Goal: Transaction & Acquisition: Purchase product/service

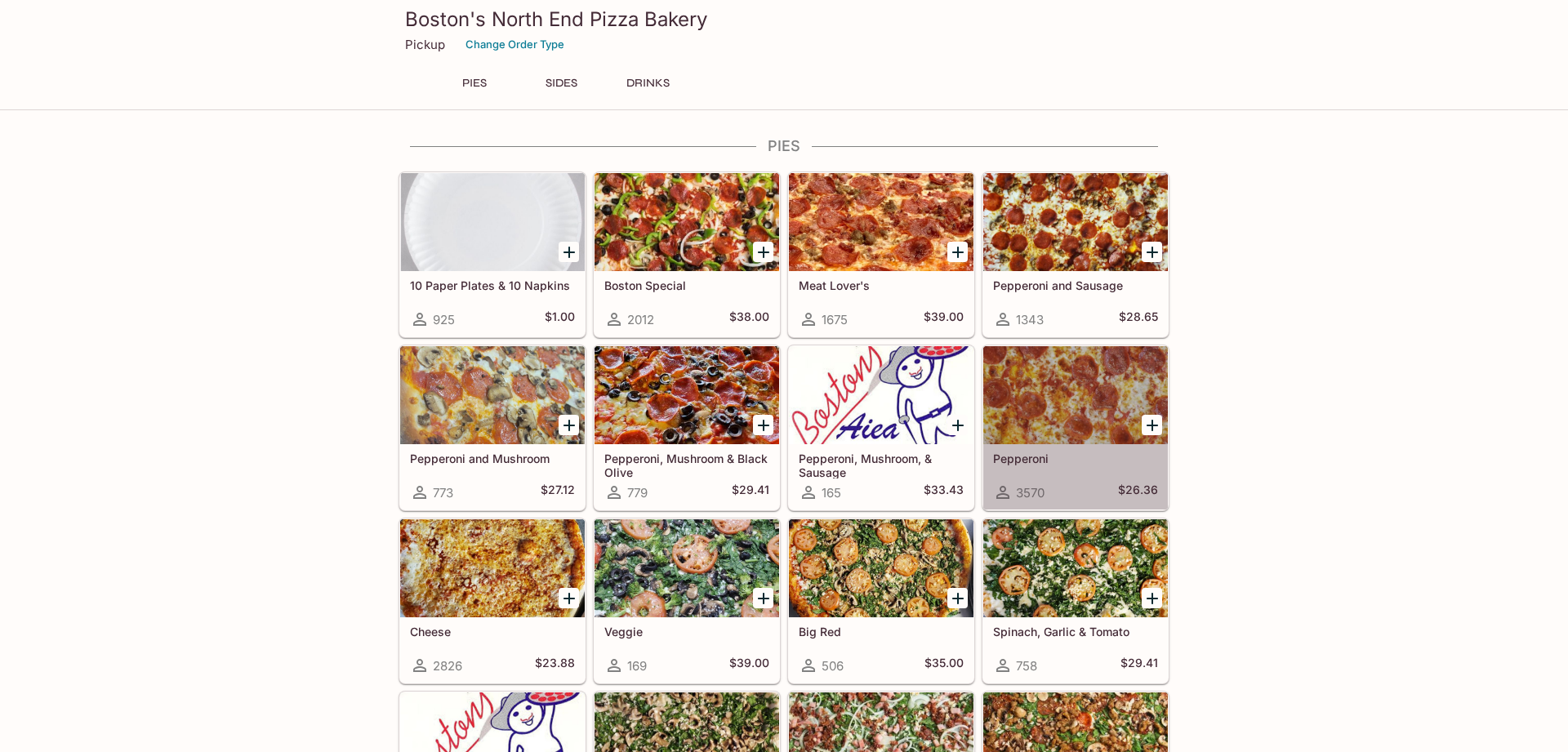
click at [1111, 422] on div at bounding box center [1076, 395] width 185 height 98
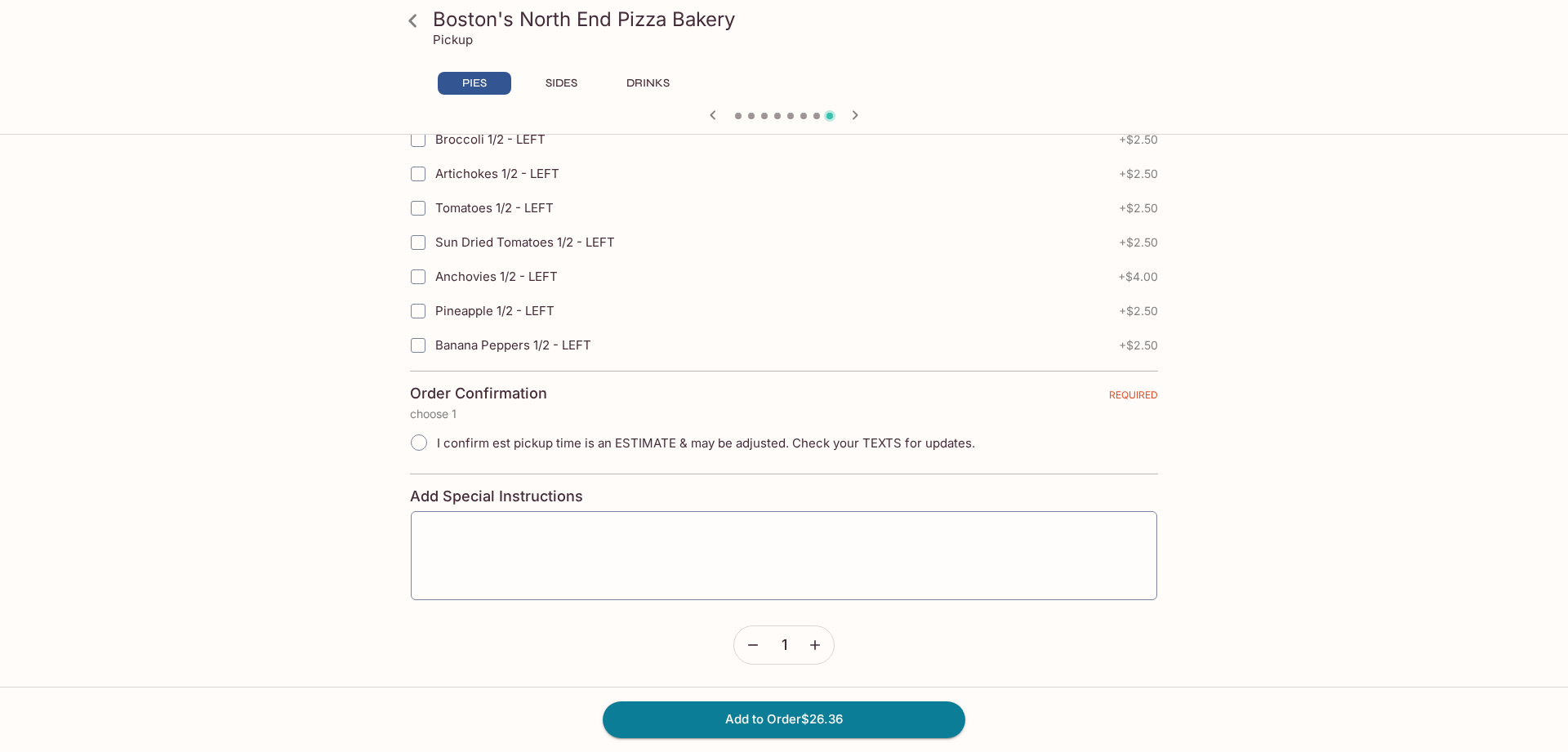
scroll to position [3583, 0]
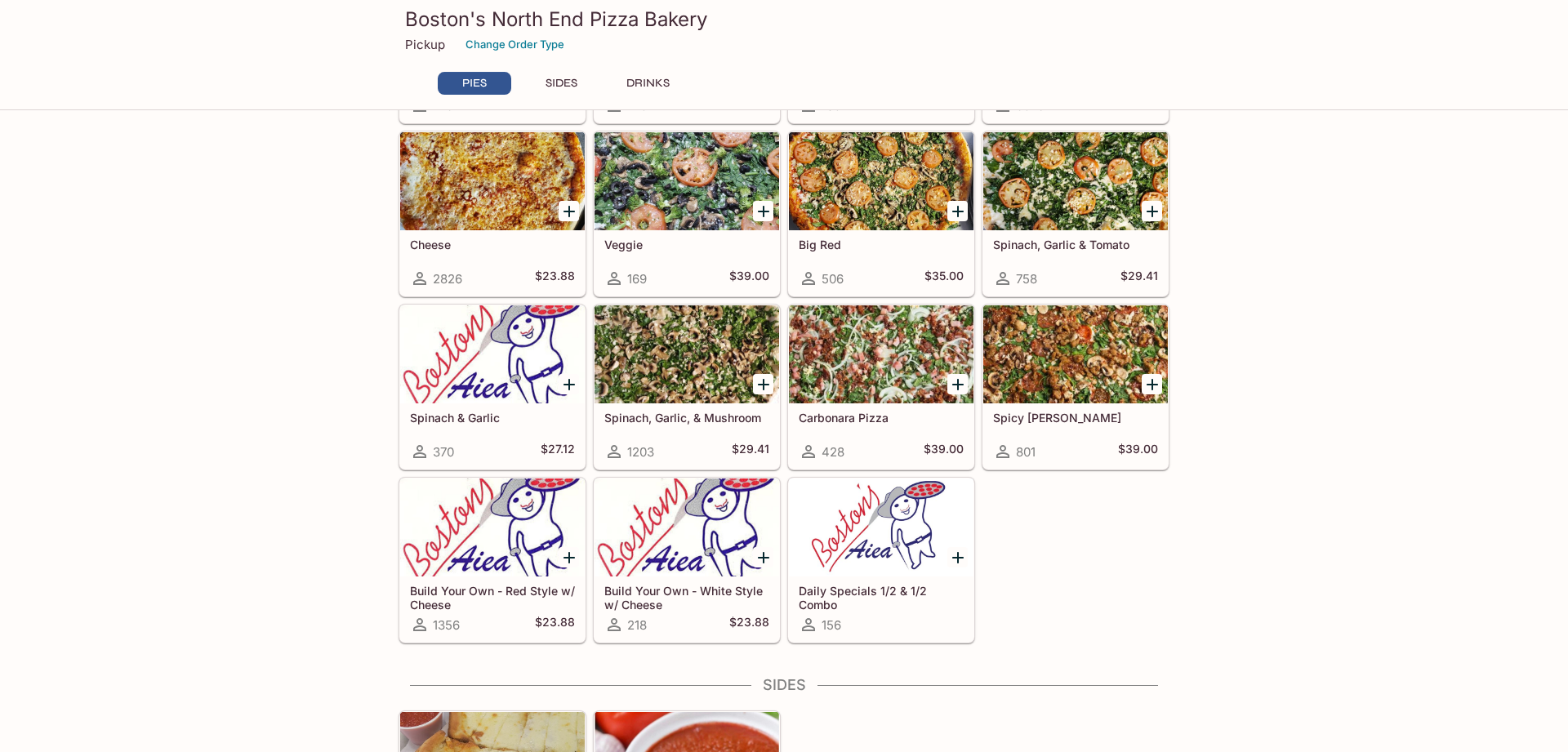
scroll to position [416, 0]
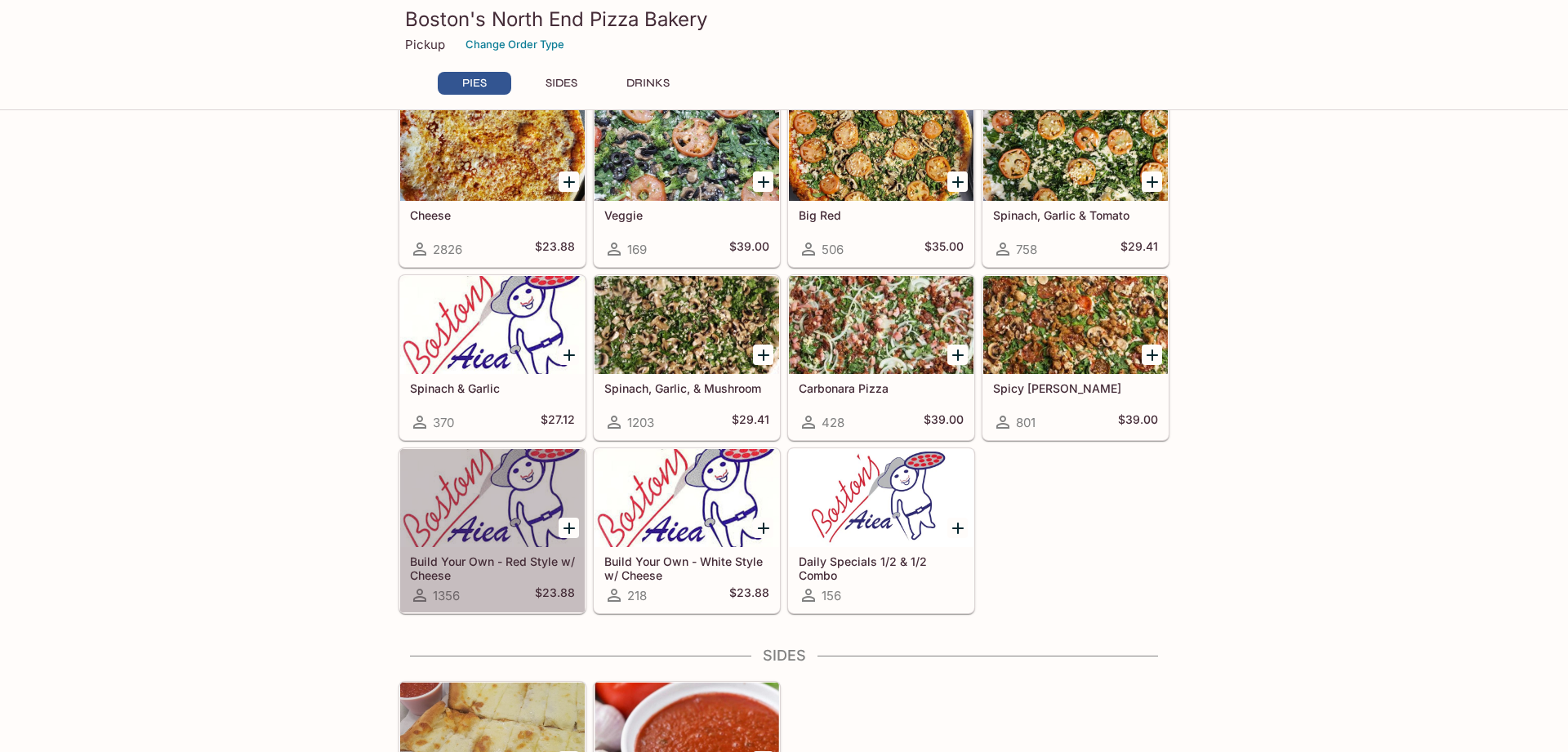
click at [467, 521] on div at bounding box center [493, 497] width 185 height 98
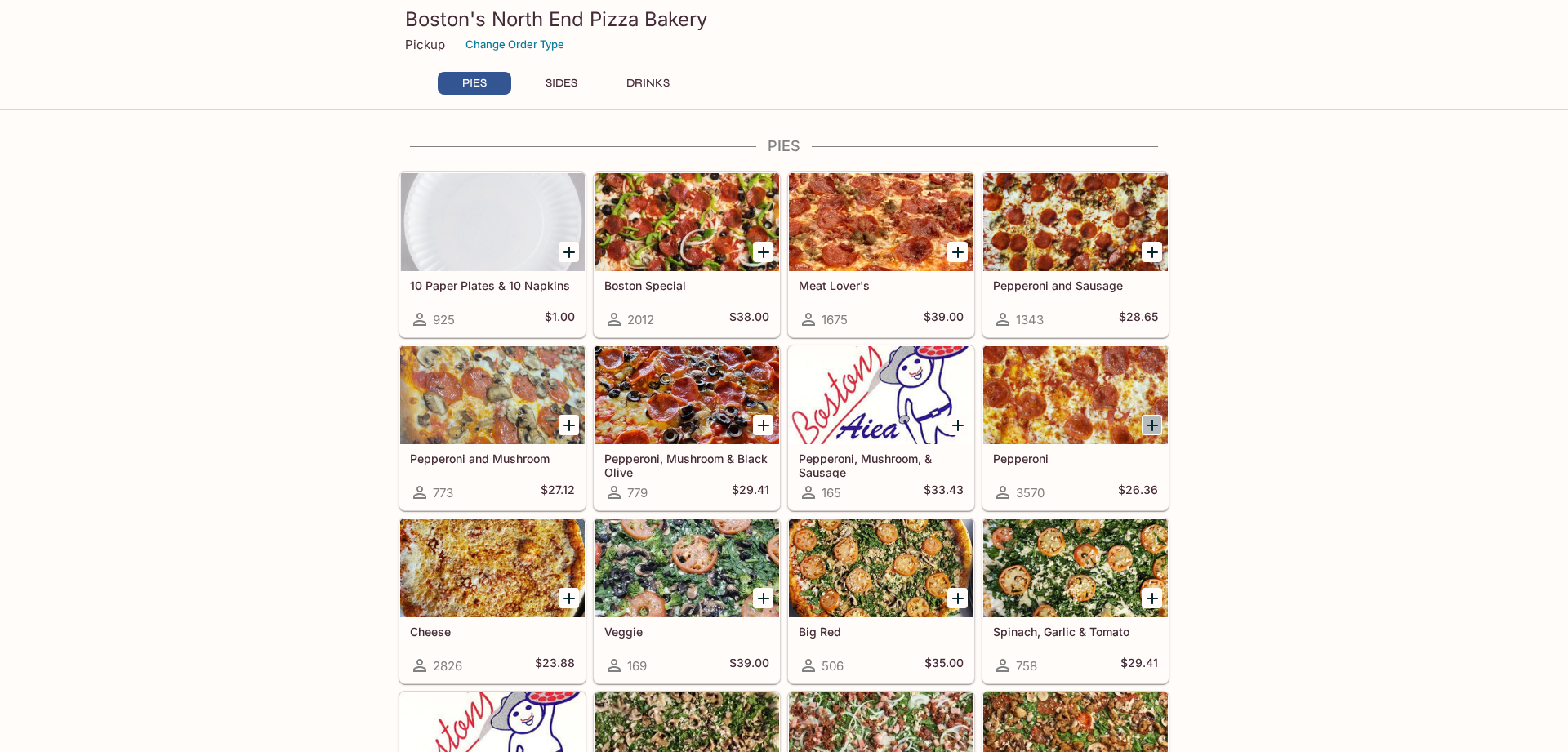
click at [1152, 420] on icon "Add Pepperoni" at bounding box center [1152, 425] width 20 height 20
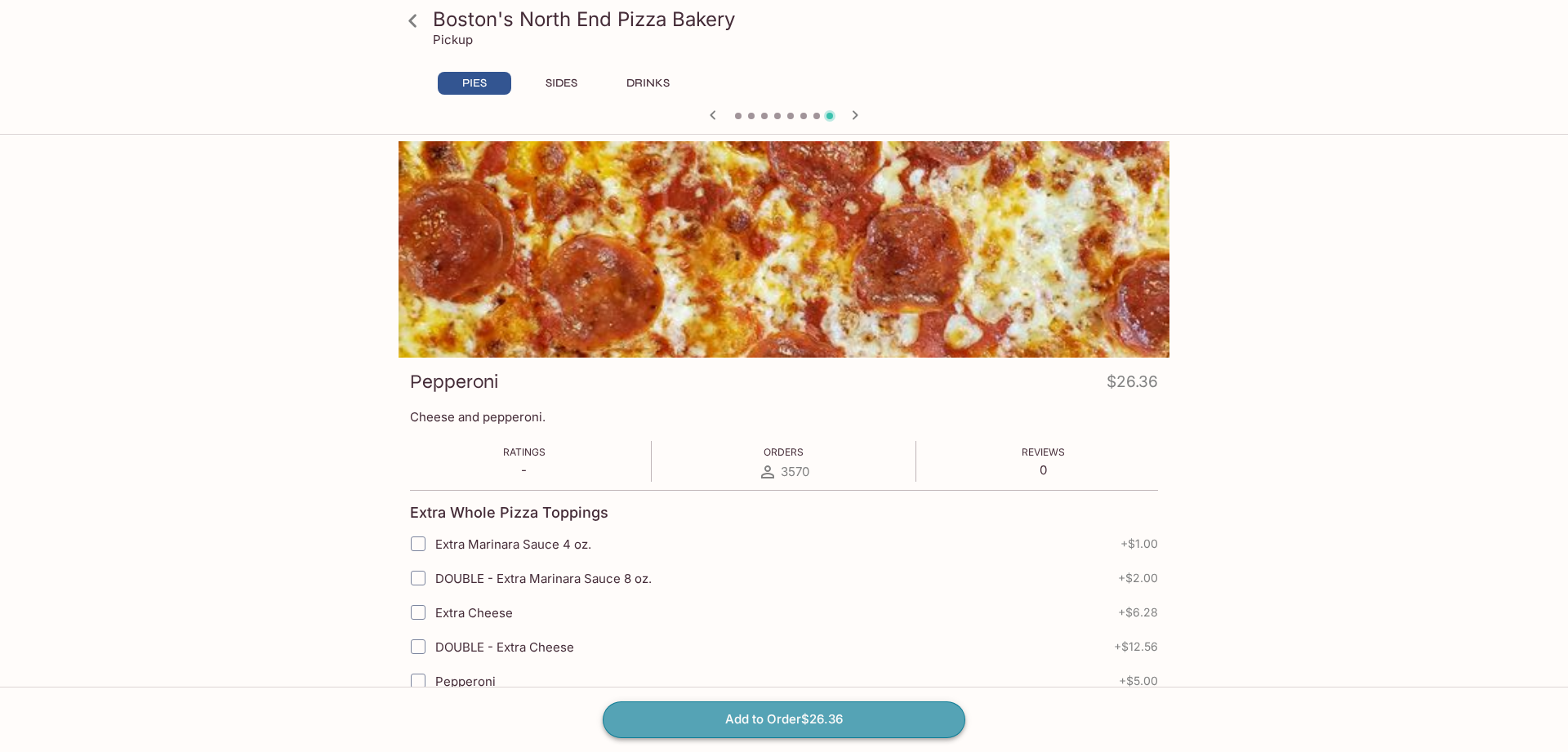
click at [760, 718] on button "Add to Order $26.36" at bounding box center [784, 720] width 363 height 36
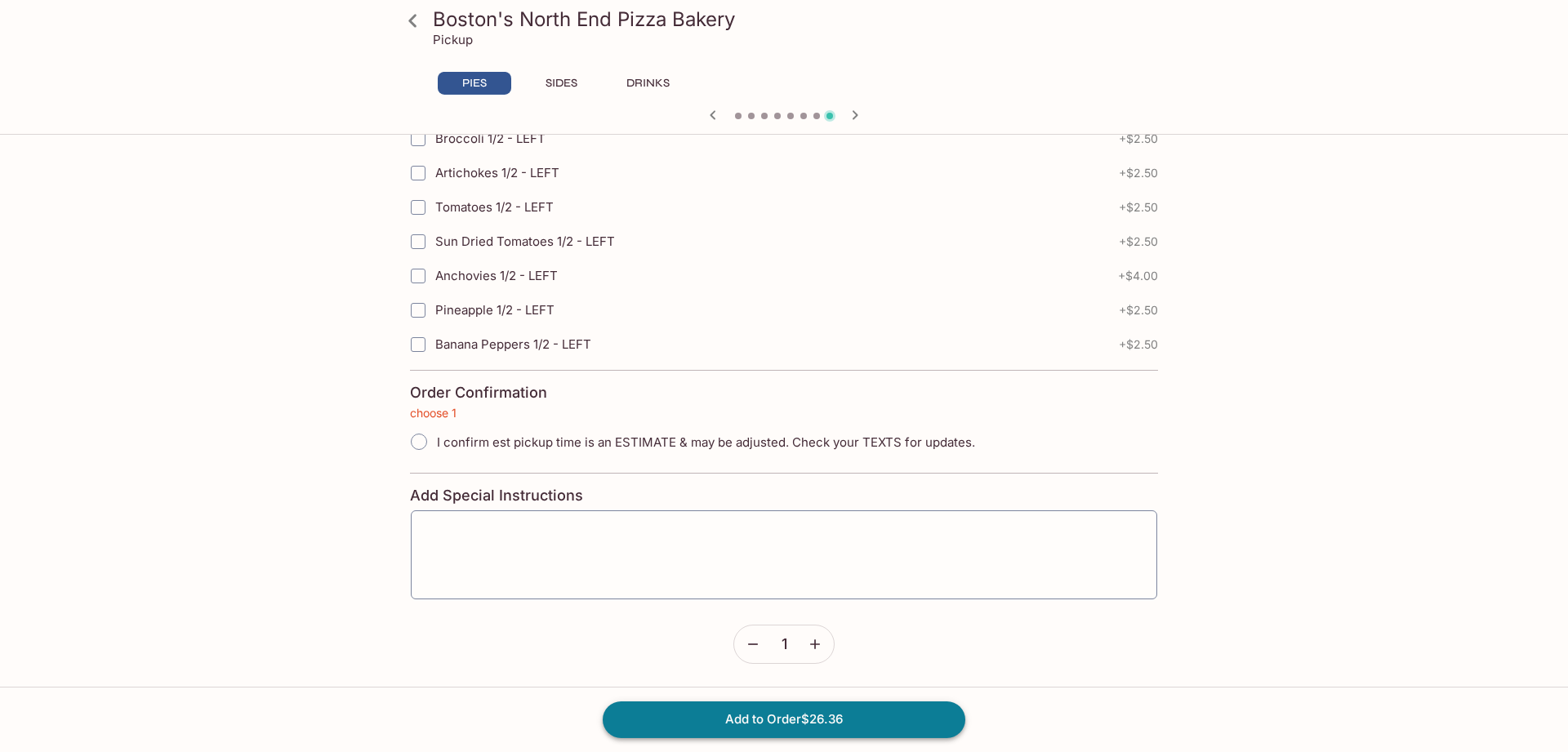
scroll to position [3583, 0]
click at [425, 442] on input "I confirm est pickup time is an ESTIMATE & may be adjusted. Check your TEXTS fo…" at bounding box center [419, 441] width 34 height 34
radio input "true"
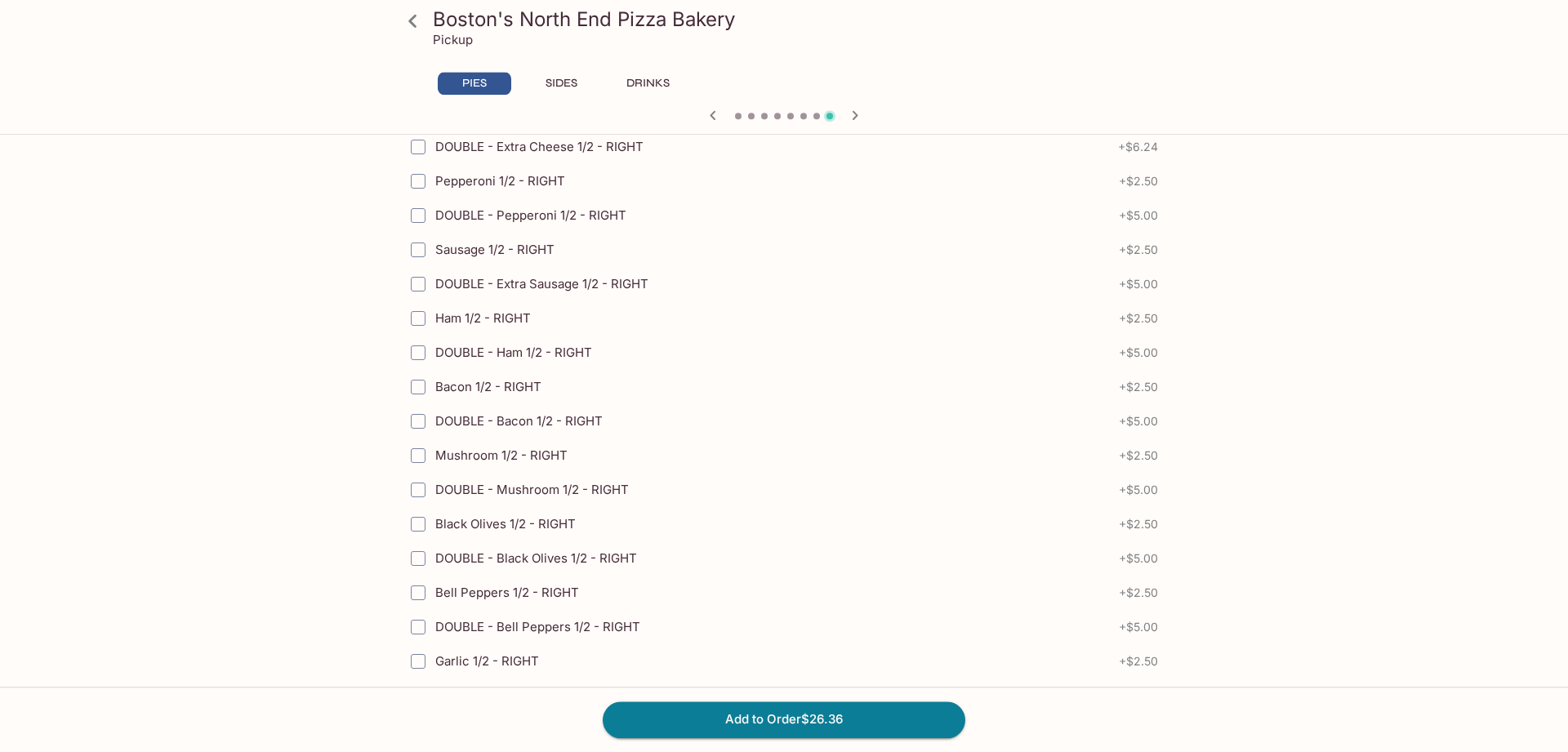
scroll to position [1916, 0]
click at [772, 713] on button "Add to Order $26.36" at bounding box center [784, 720] width 363 height 36
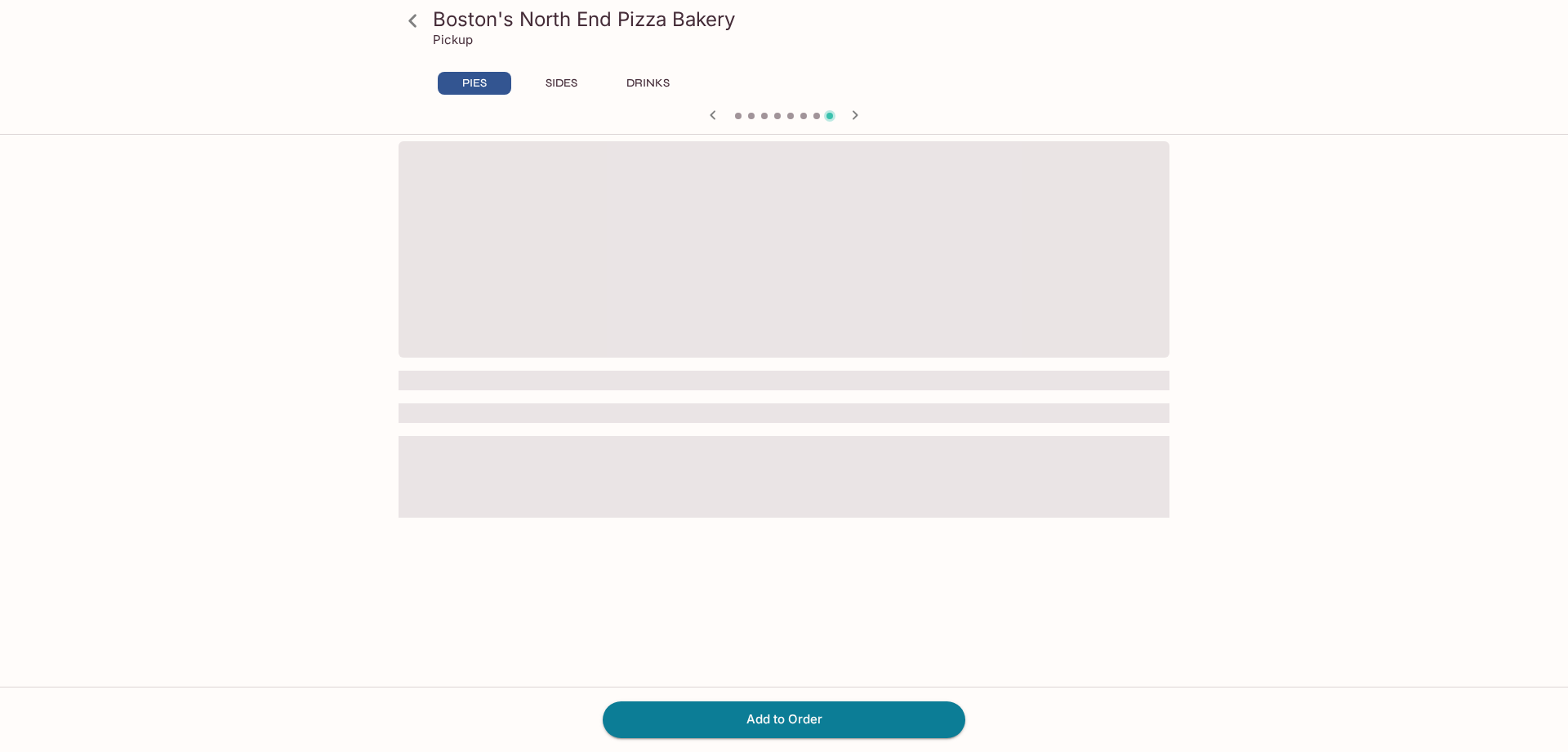
scroll to position [141, 0]
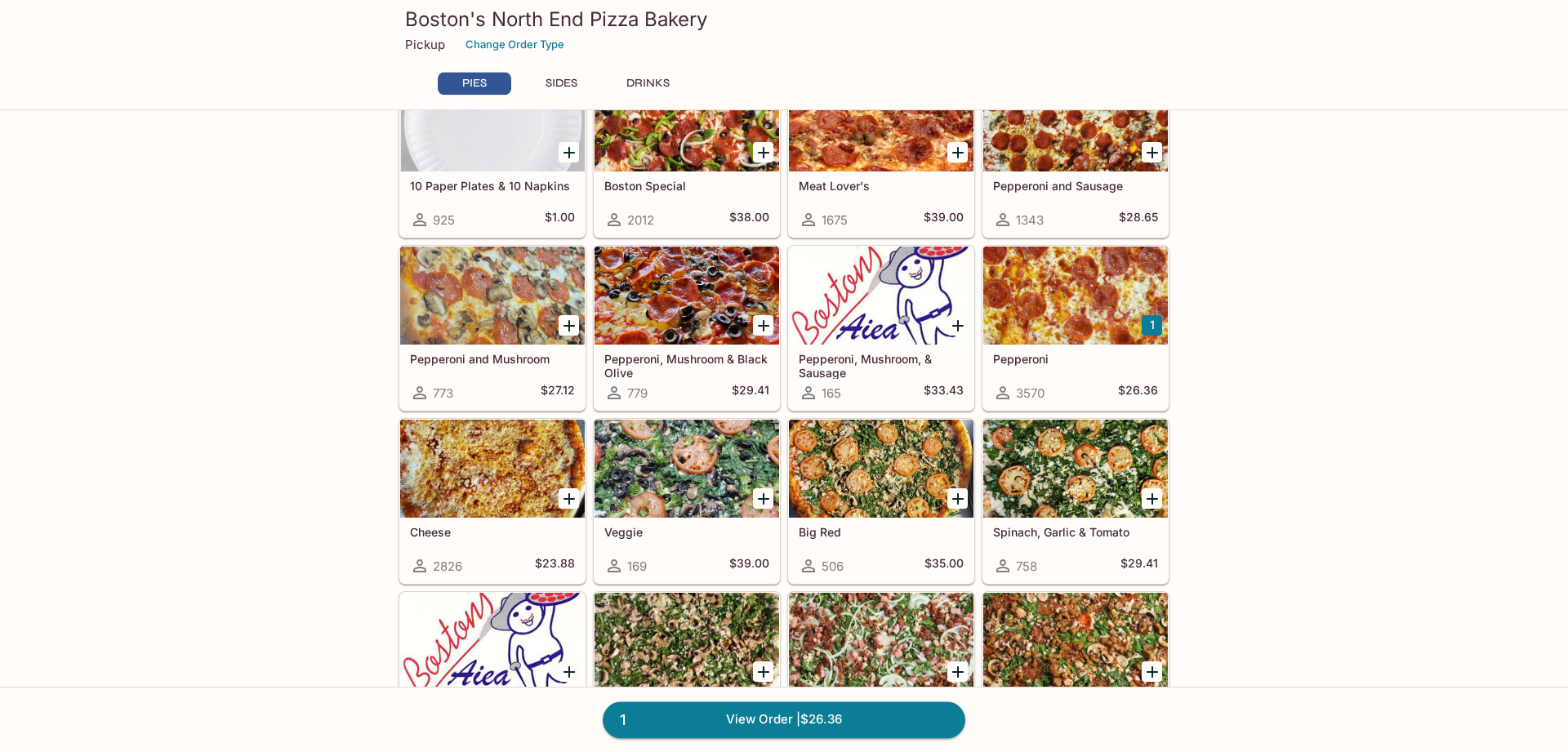
scroll to position [249, 0]
